Goal: Transaction & Acquisition: Purchase product/service

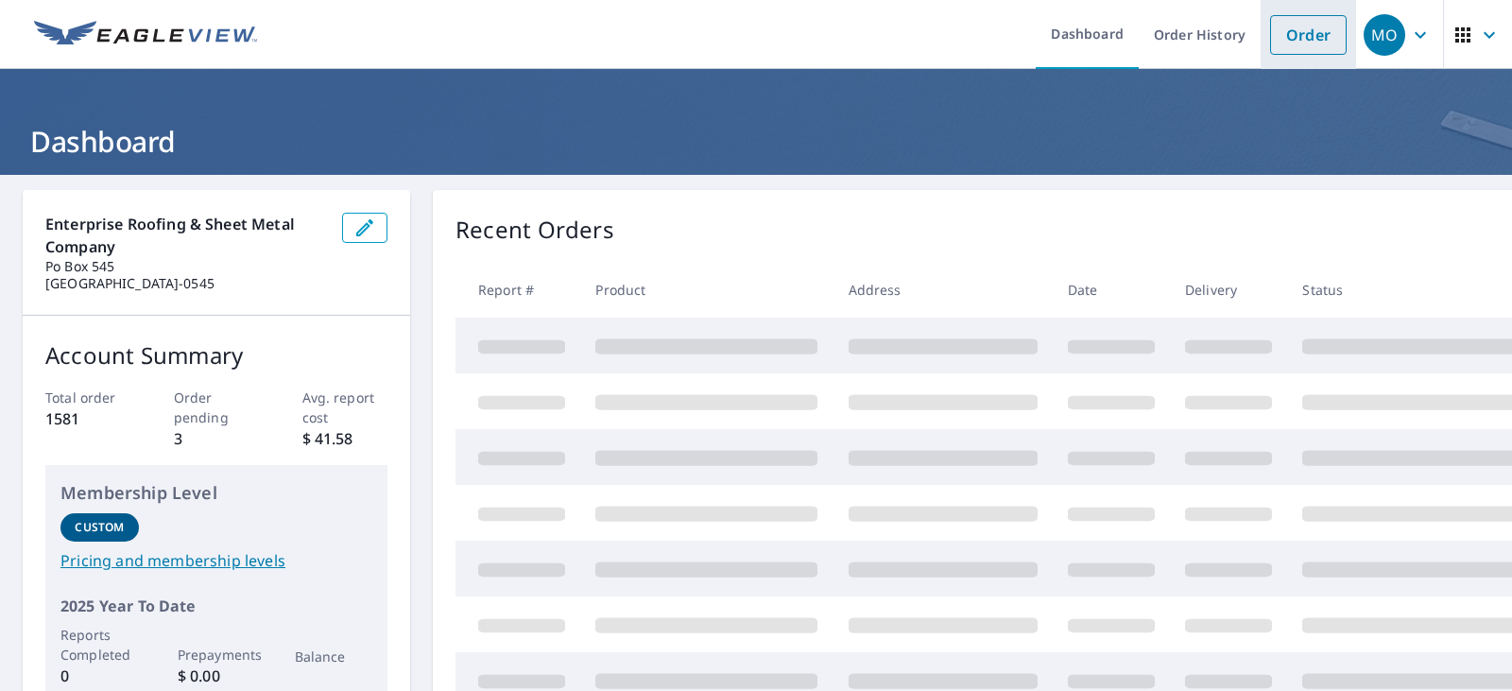
drag, startPoint x: 1312, startPoint y: 39, endPoint x: 1287, endPoint y: 41, distance: 25.6
click at [1311, 39] on link "Order" at bounding box center [1308, 35] width 77 height 40
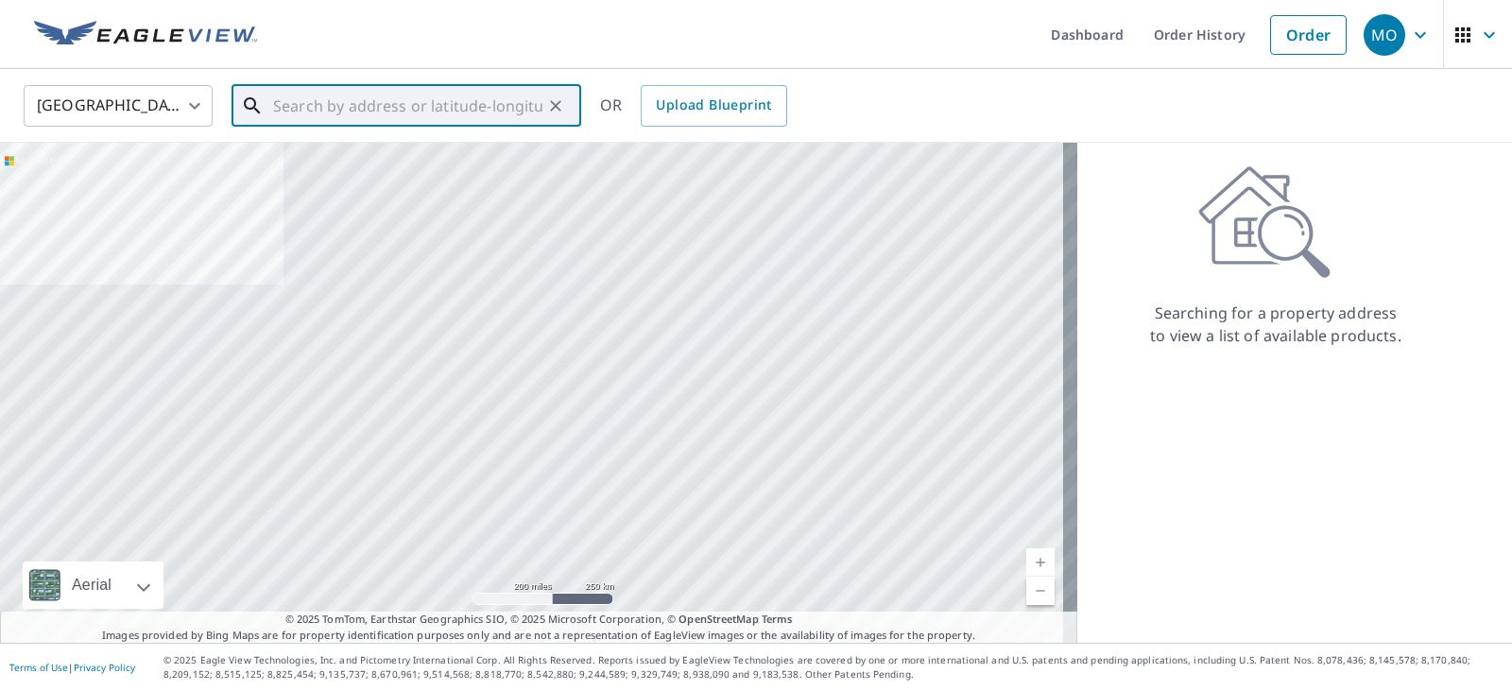
click at [275, 110] on input "text" at bounding box center [407, 105] width 269 height 53
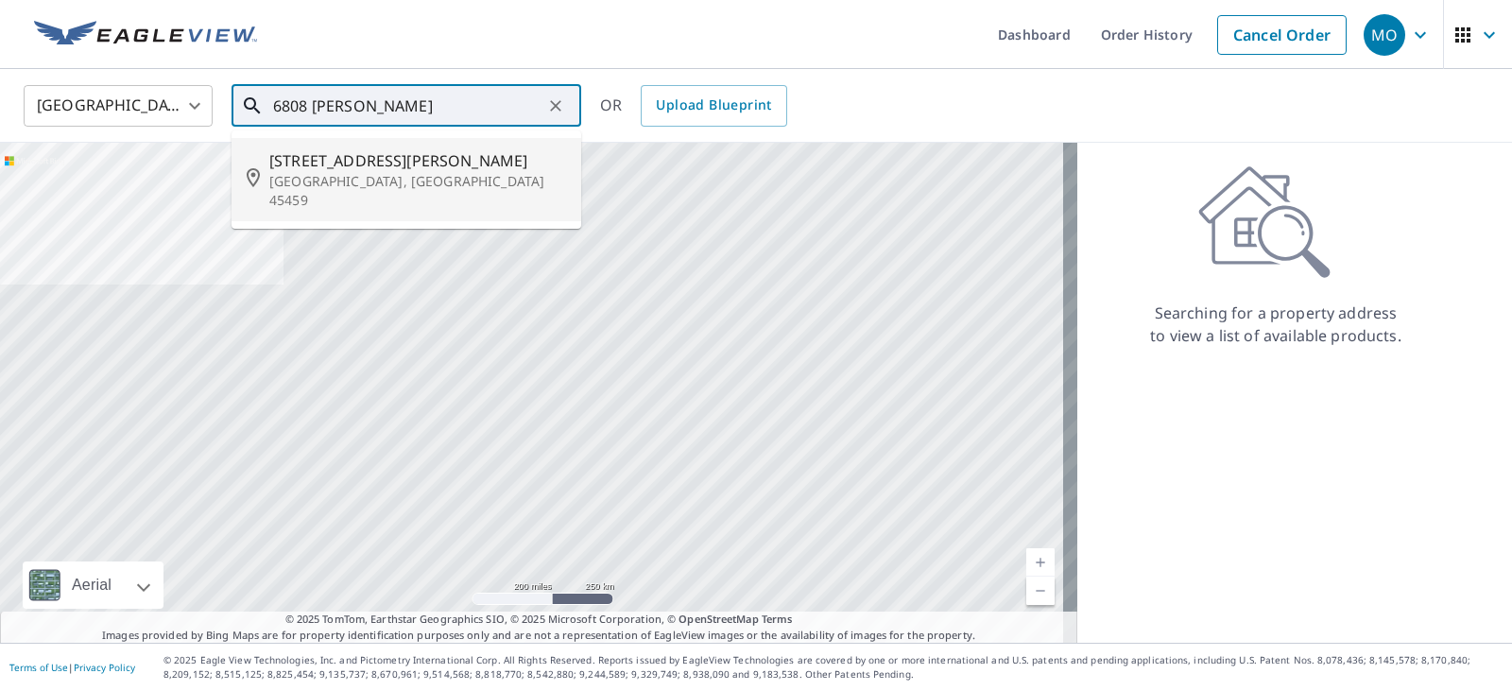
click at [317, 156] on span "[STREET_ADDRESS][PERSON_NAME]" at bounding box center [417, 160] width 297 height 23
type input "[STREET_ADDRESS][PERSON_NAME][PERSON_NAME]"
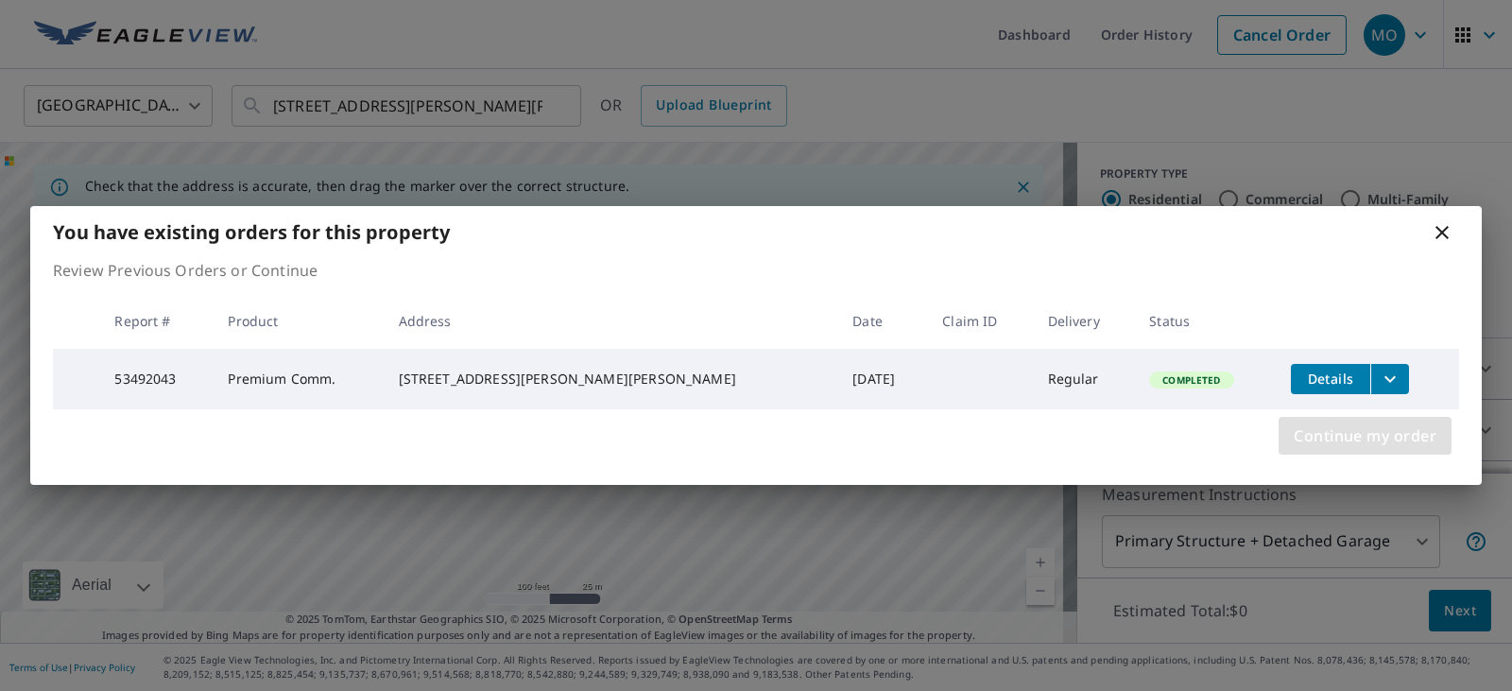
click at [1317, 434] on span "Continue my order" at bounding box center [1364, 435] width 143 height 26
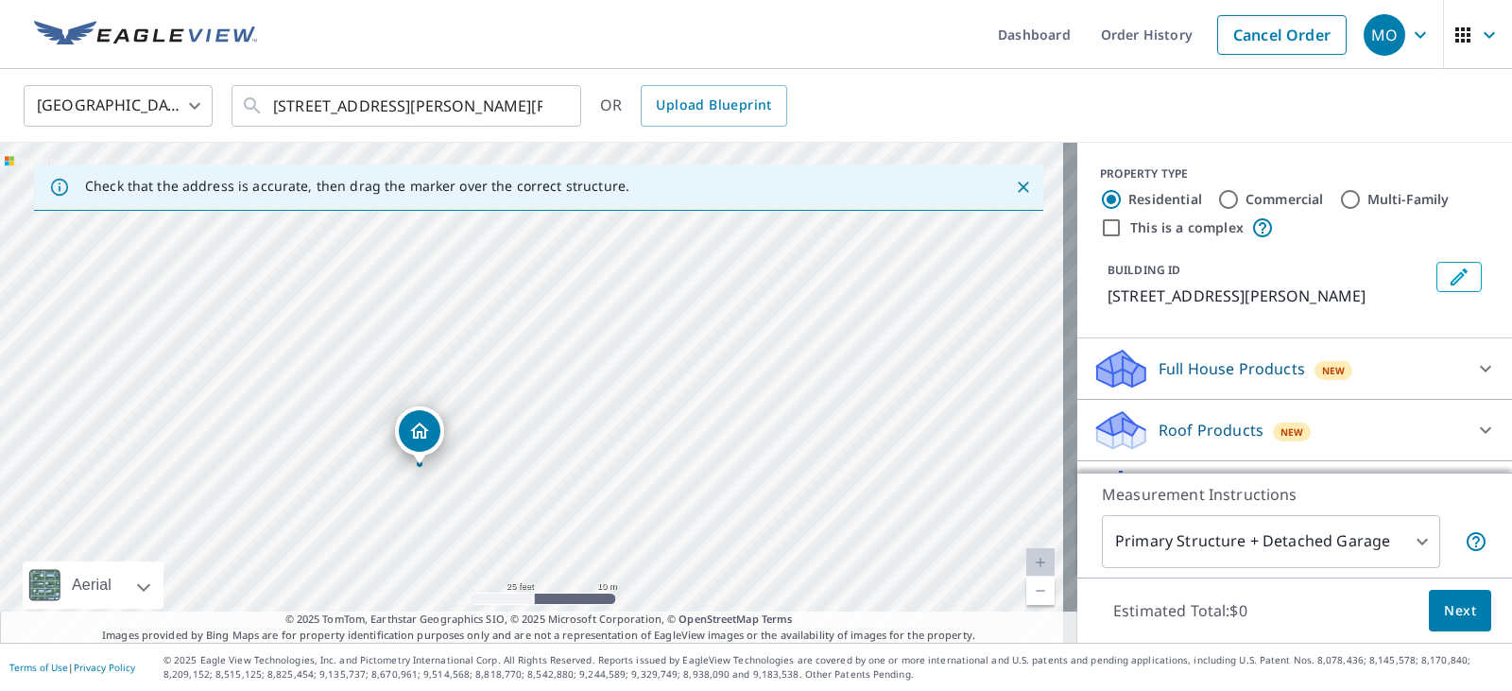
click at [1474, 359] on icon at bounding box center [1485, 368] width 23 height 23
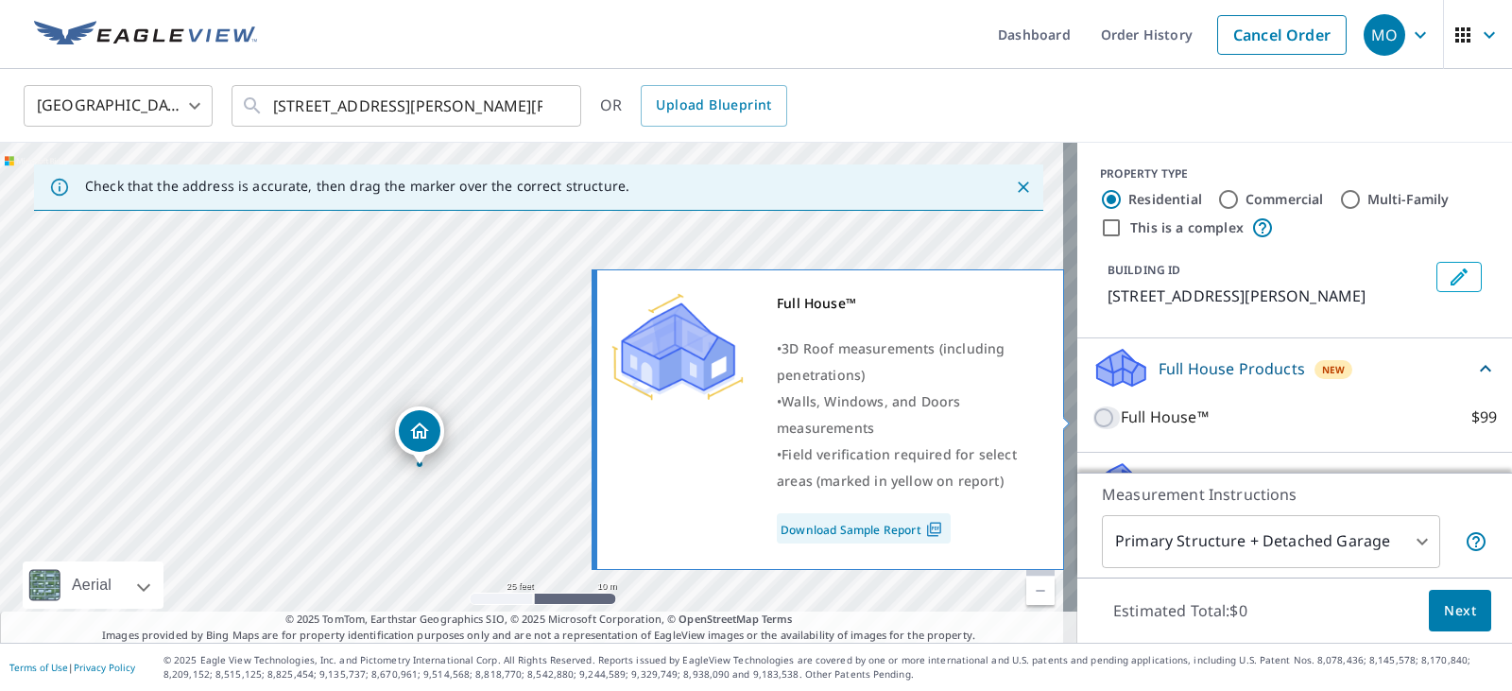
click at [1094, 419] on input "Full House™ $99" at bounding box center [1106, 417] width 28 height 23
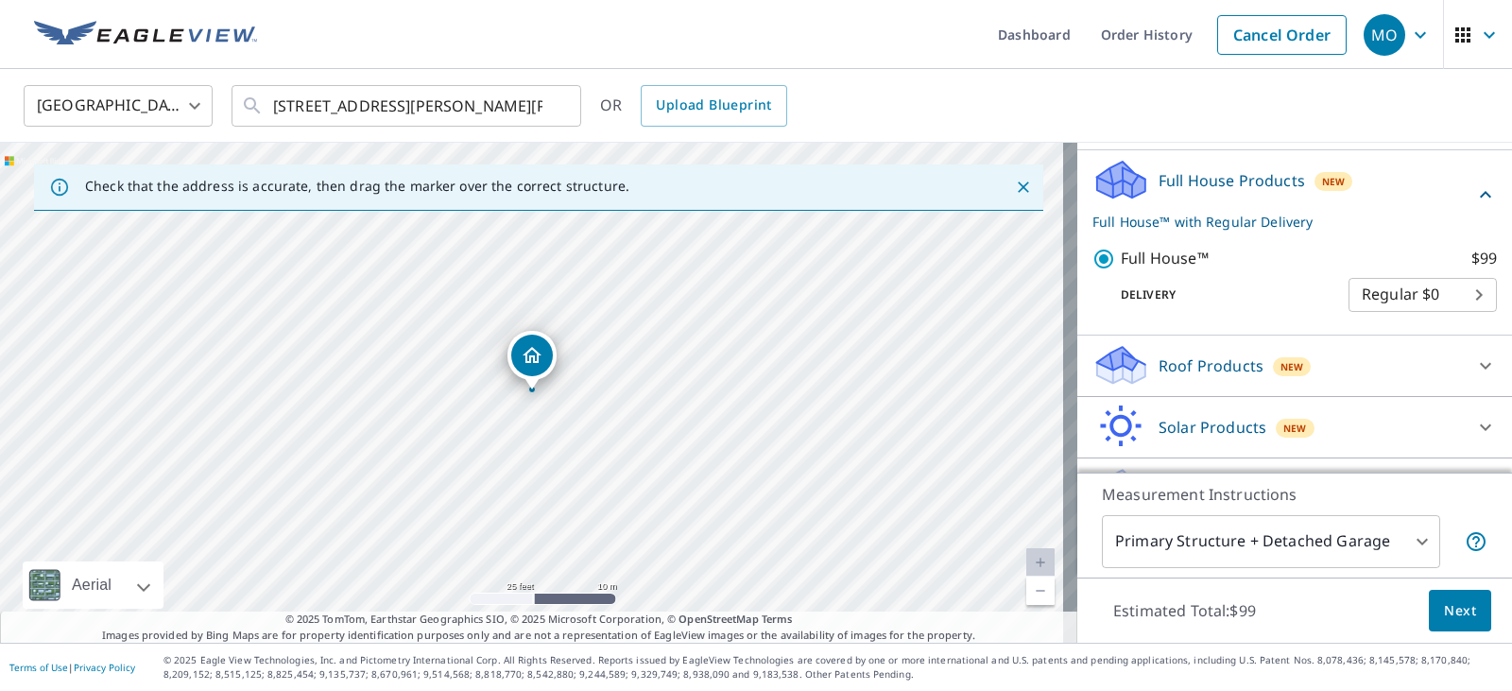
scroll to position [189, 0]
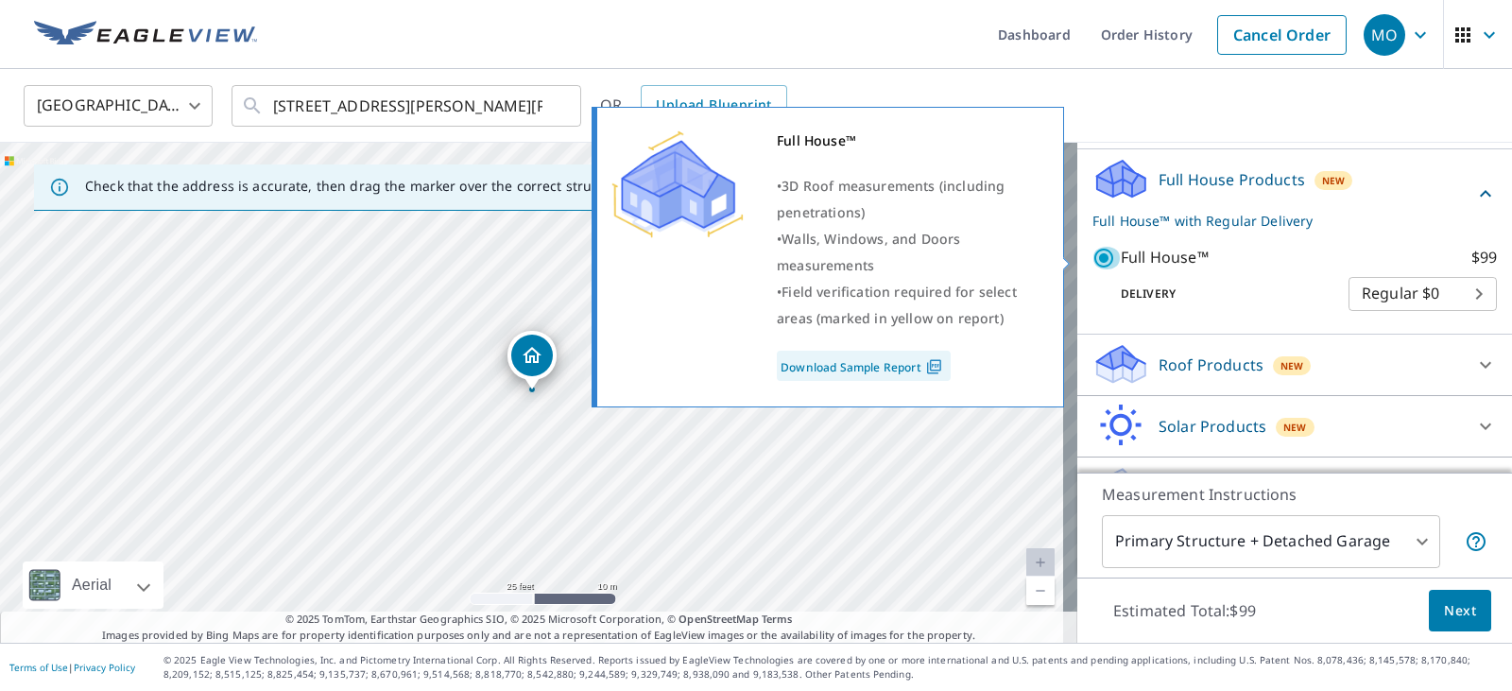
click at [1103, 256] on input "Full House™ $99" at bounding box center [1106, 258] width 28 height 23
checkbox input "false"
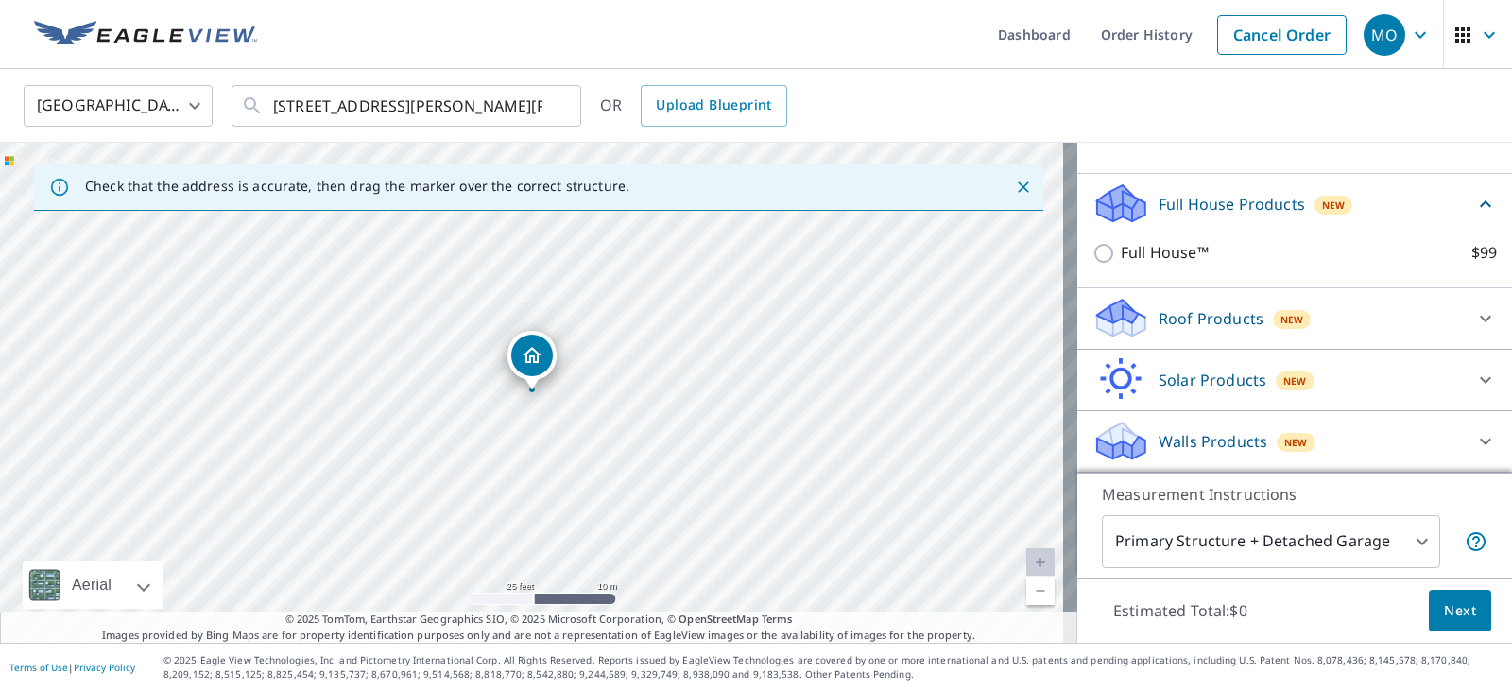
click at [1474, 323] on icon at bounding box center [1485, 318] width 23 height 23
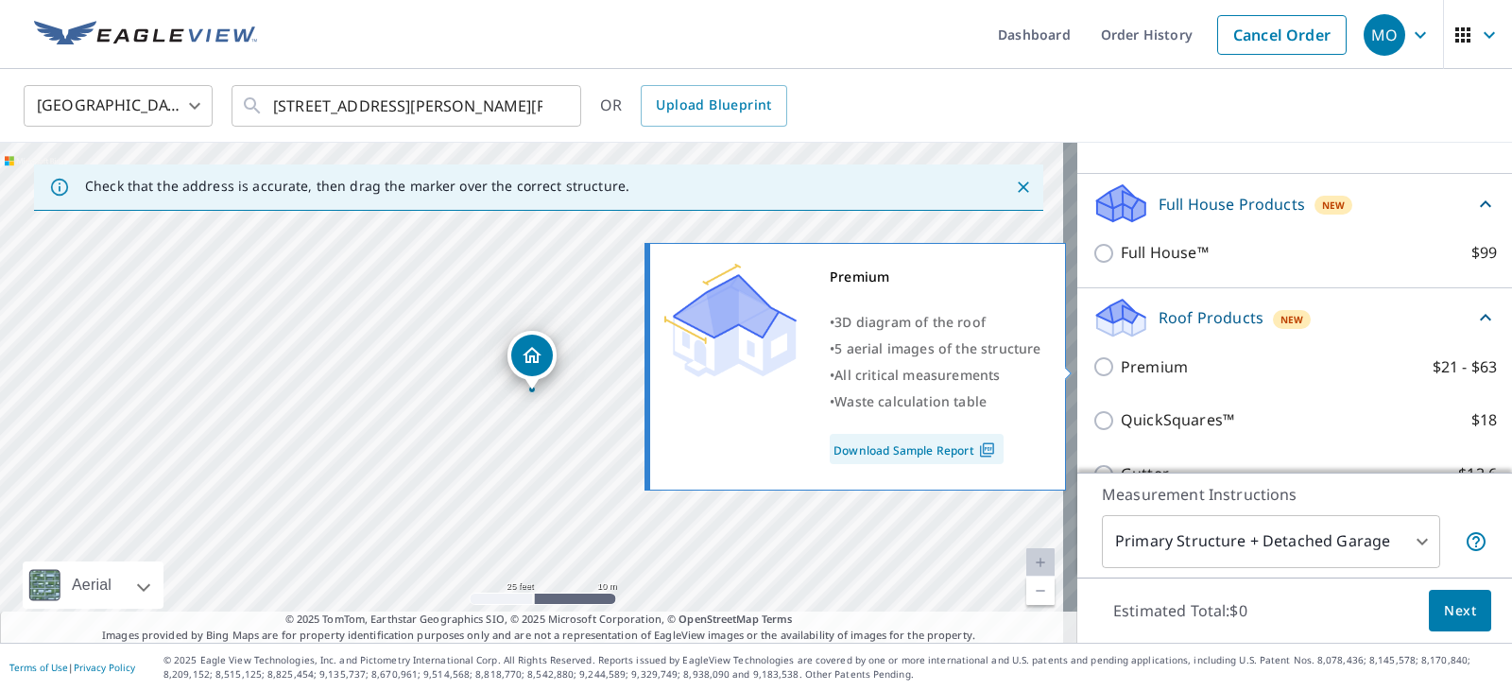
click at [1092, 363] on input "Premium $21 - $63" at bounding box center [1106, 366] width 28 height 23
checkbox input "true"
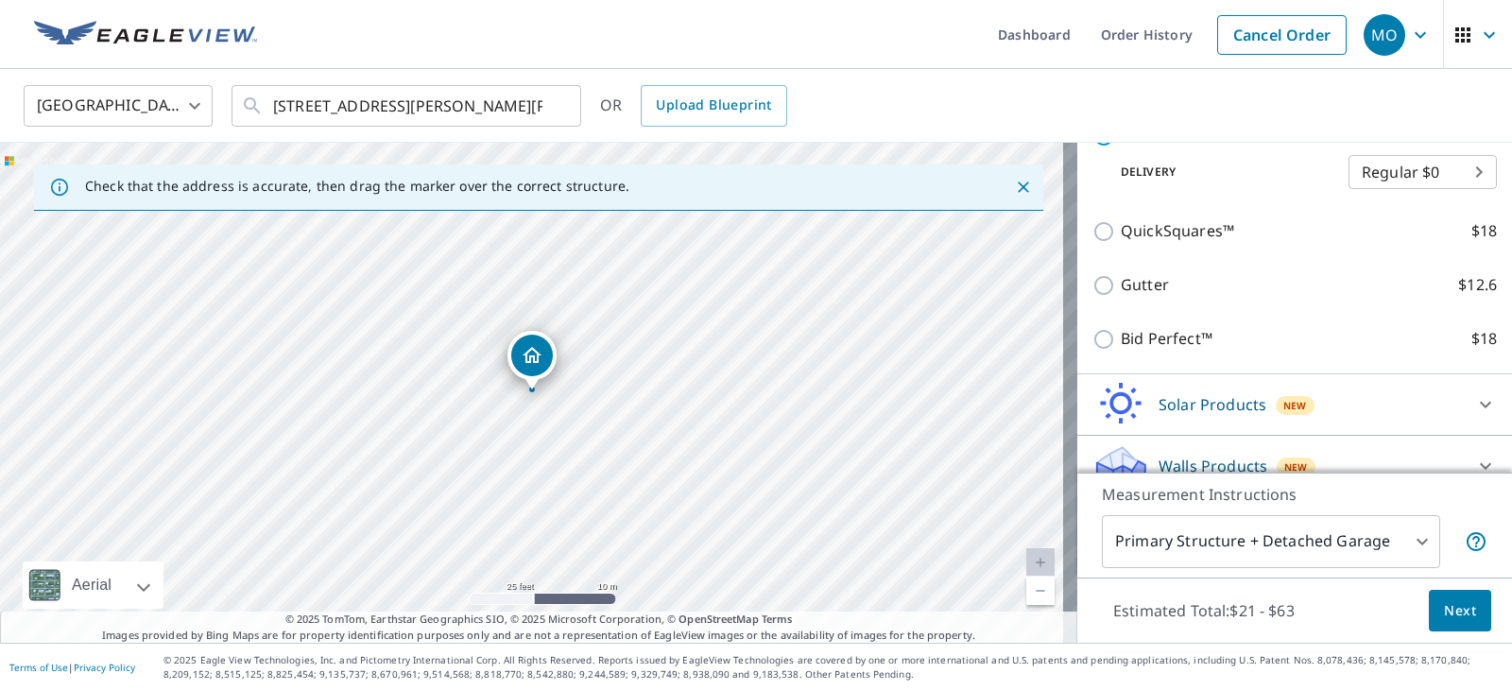
scroll to position [449, 0]
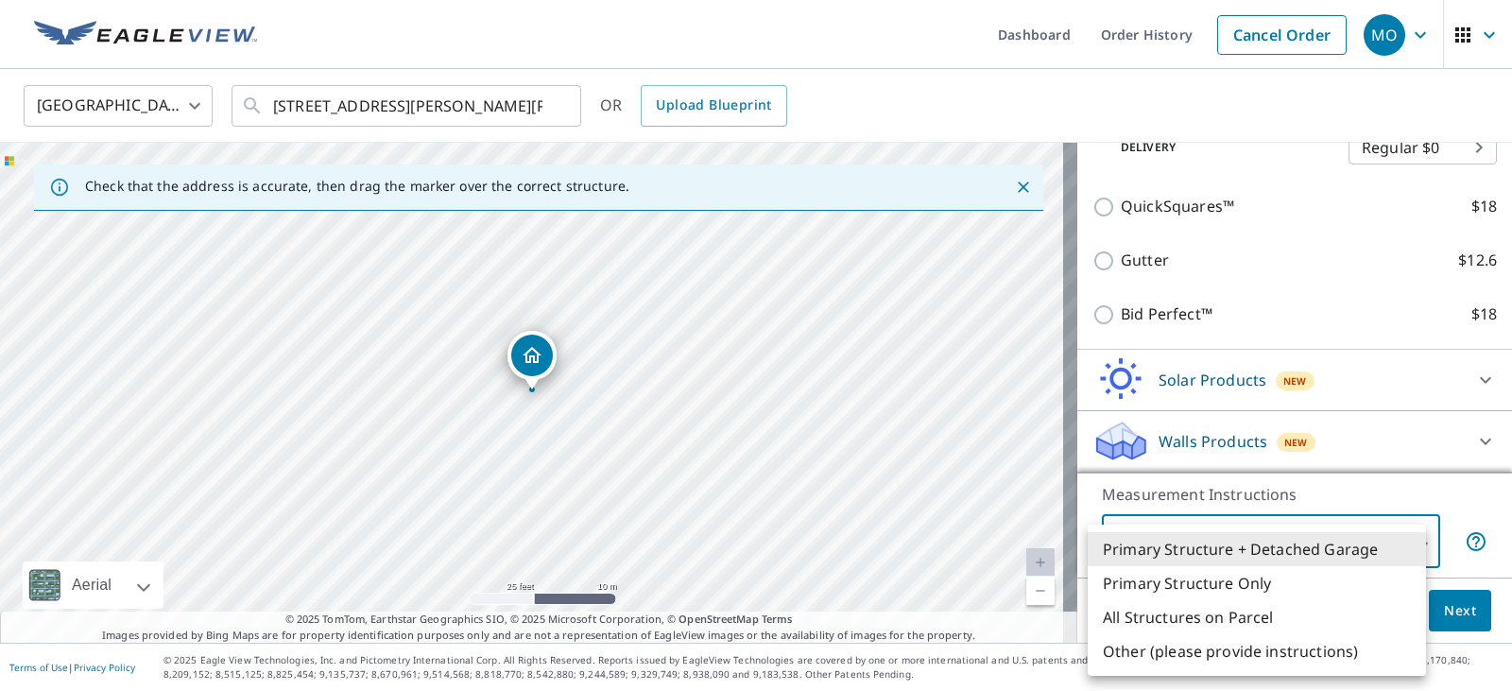
click at [1405, 550] on body "MO [GEOGRAPHIC_DATA] Dashboard Order History Cancel Order MO [GEOGRAPHIC_DATA] …" at bounding box center [756, 345] width 1512 height 691
click at [1203, 579] on li "Primary Structure Only" at bounding box center [1256, 583] width 338 height 34
type input "2"
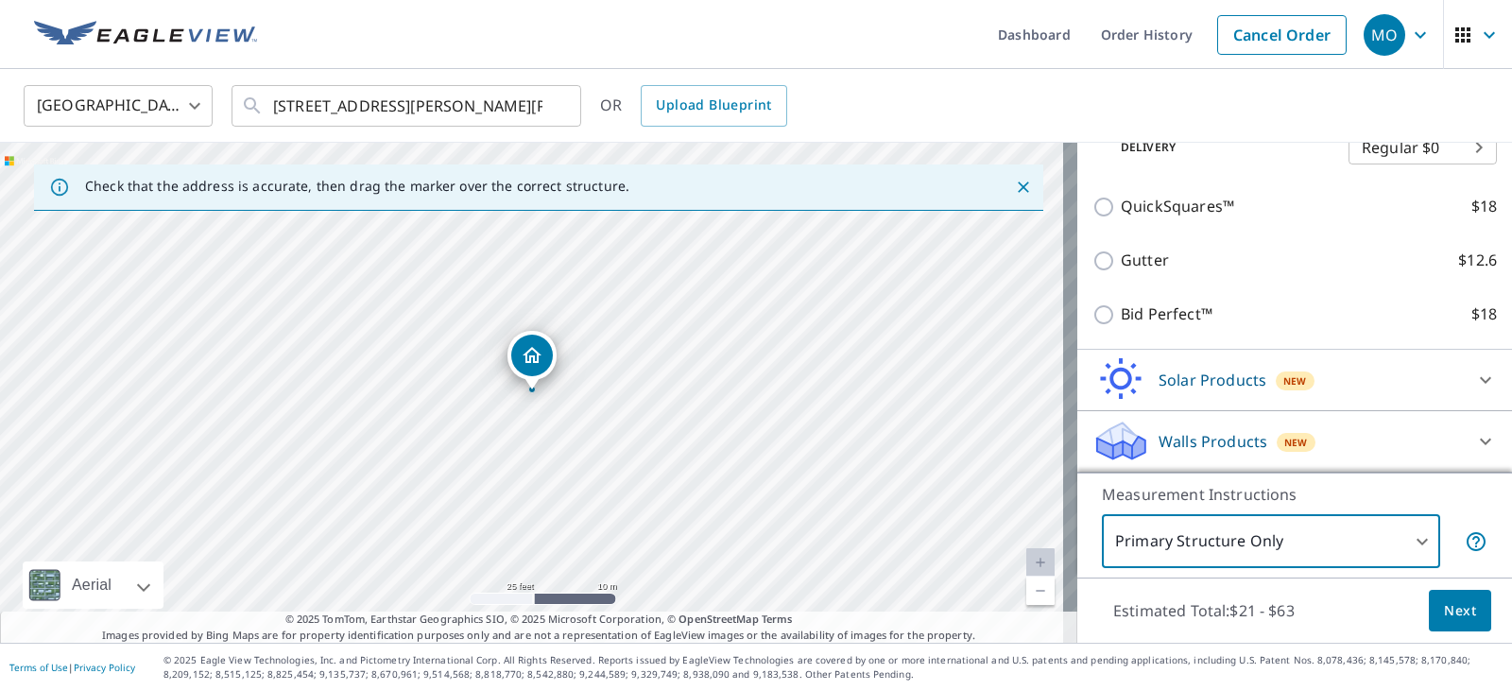
click at [1460, 599] on span "Next" at bounding box center [1460, 611] width 32 height 24
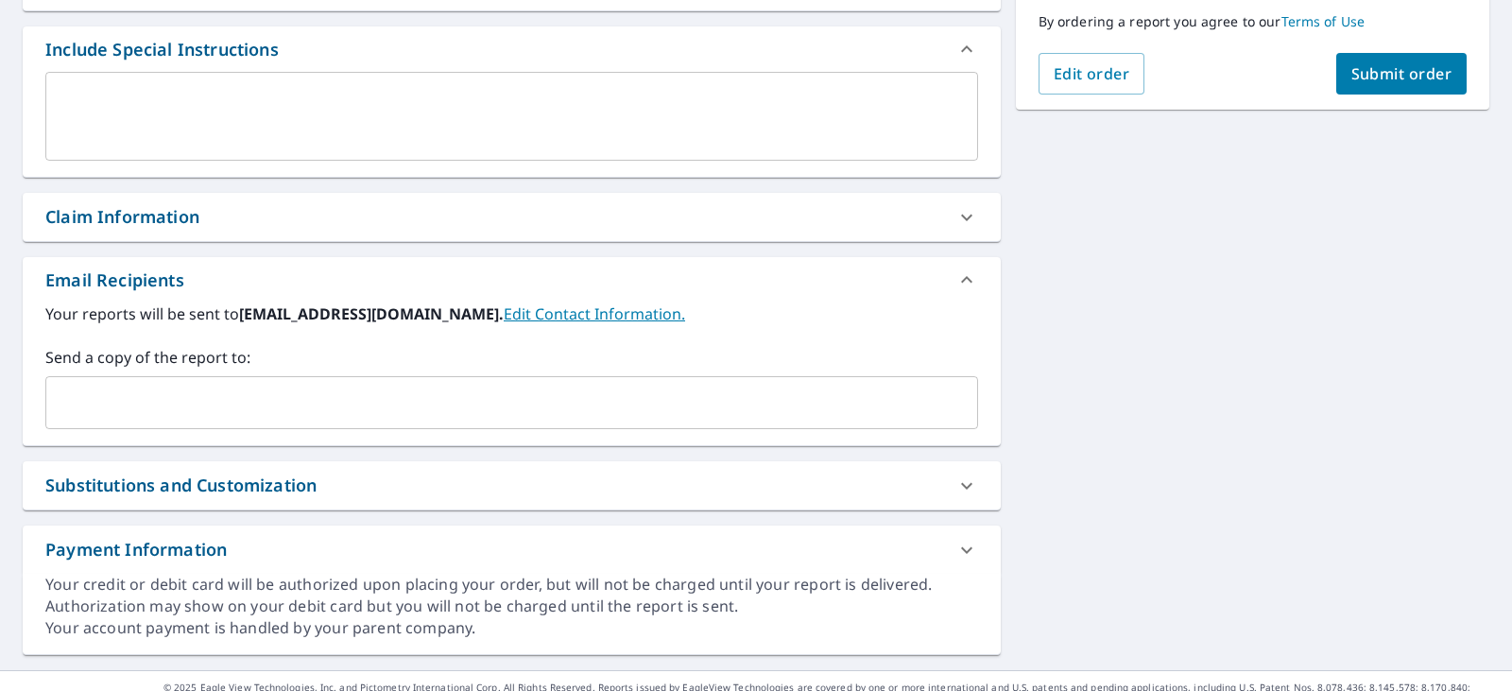
scroll to position [521, 0]
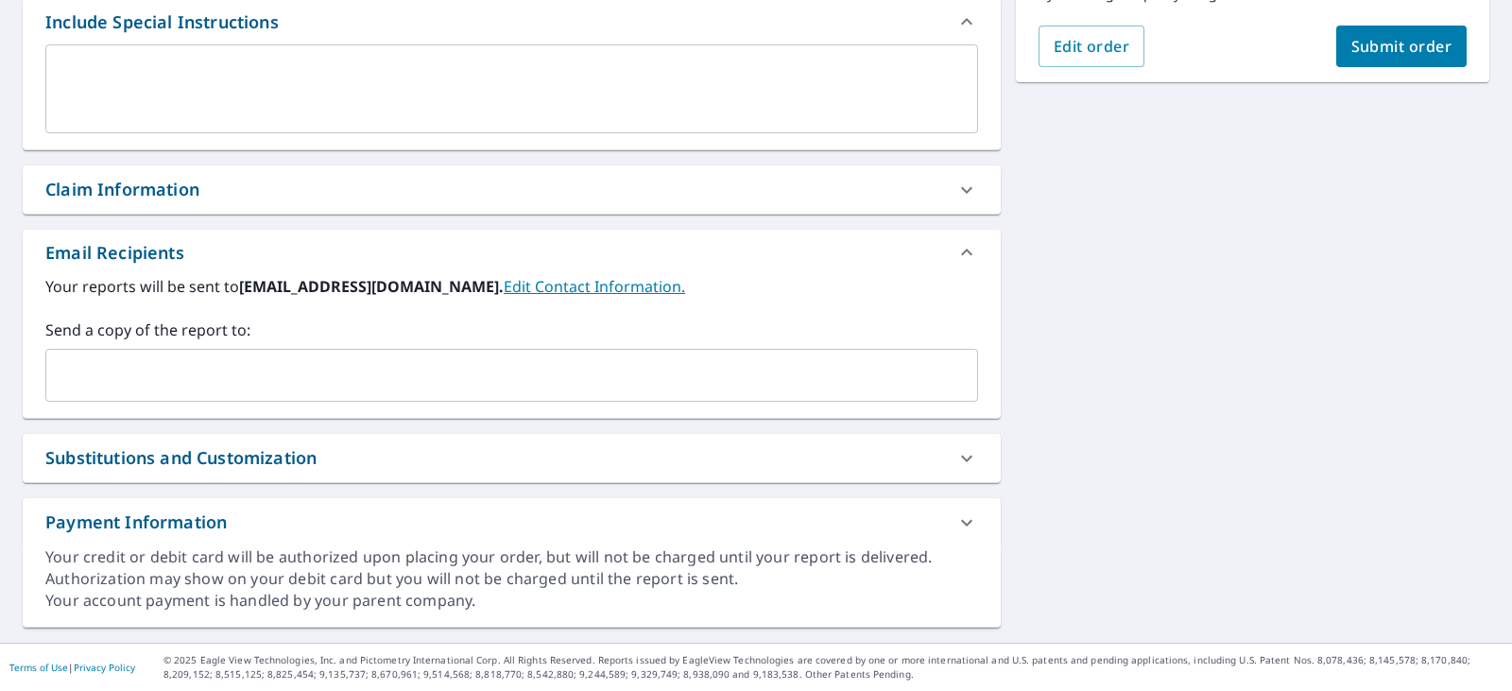
click at [1378, 52] on span "Submit order" at bounding box center [1401, 46] width 101 height 21
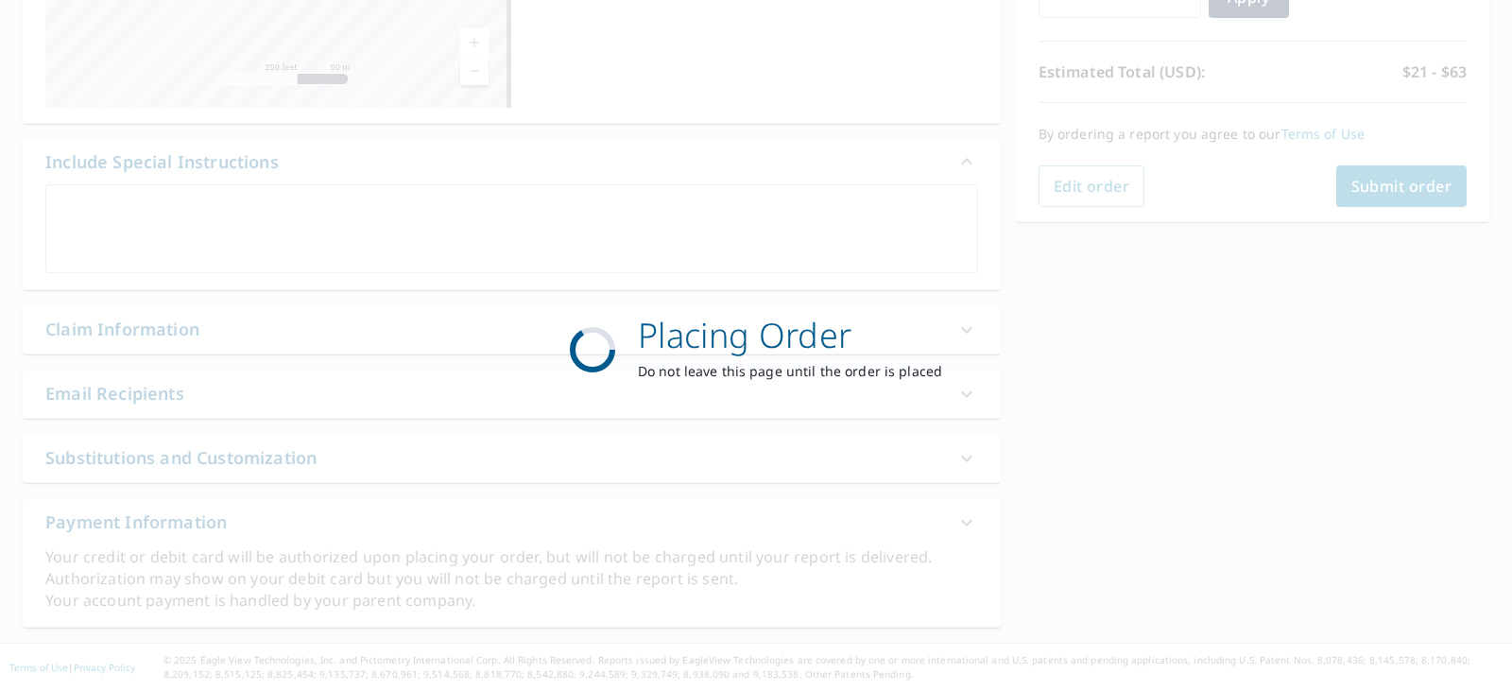
scroll to position [381, 0]
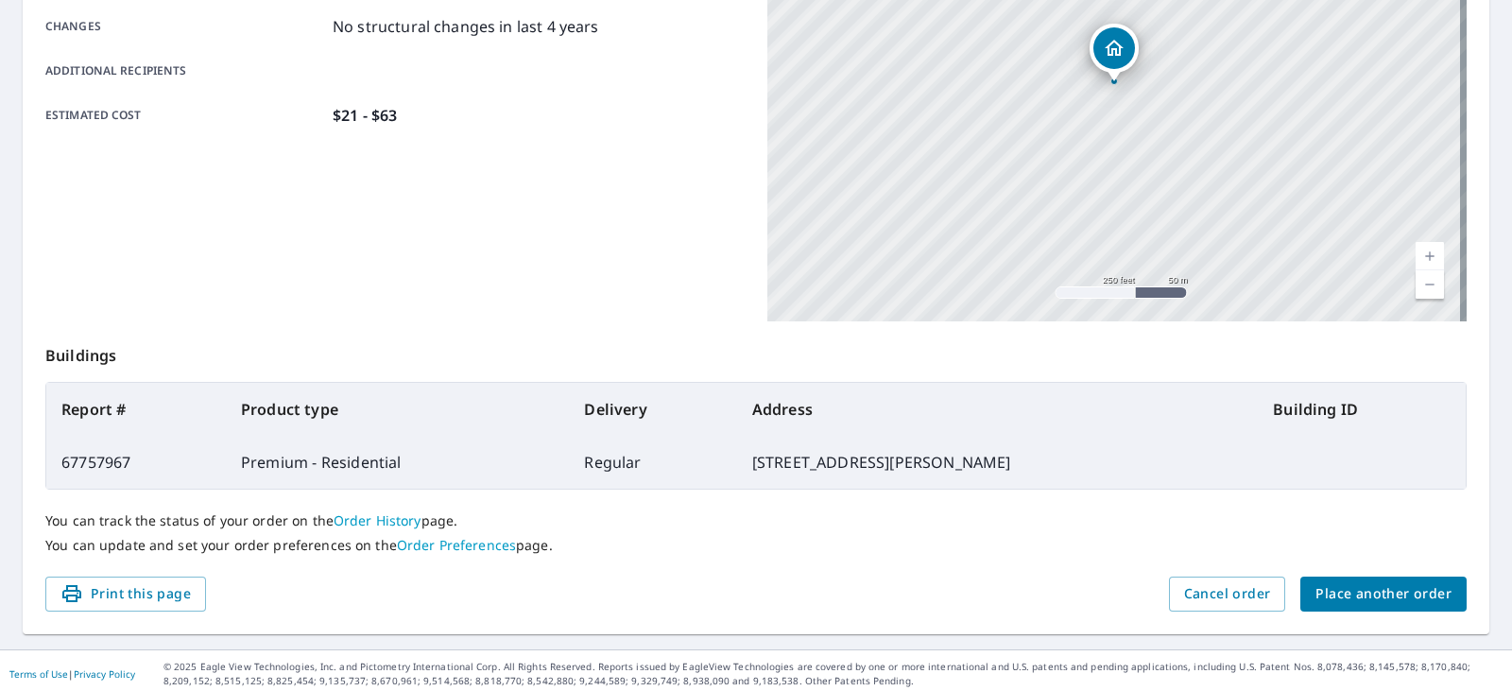
scroll to position [421, 0]
